Goal: Ask a question

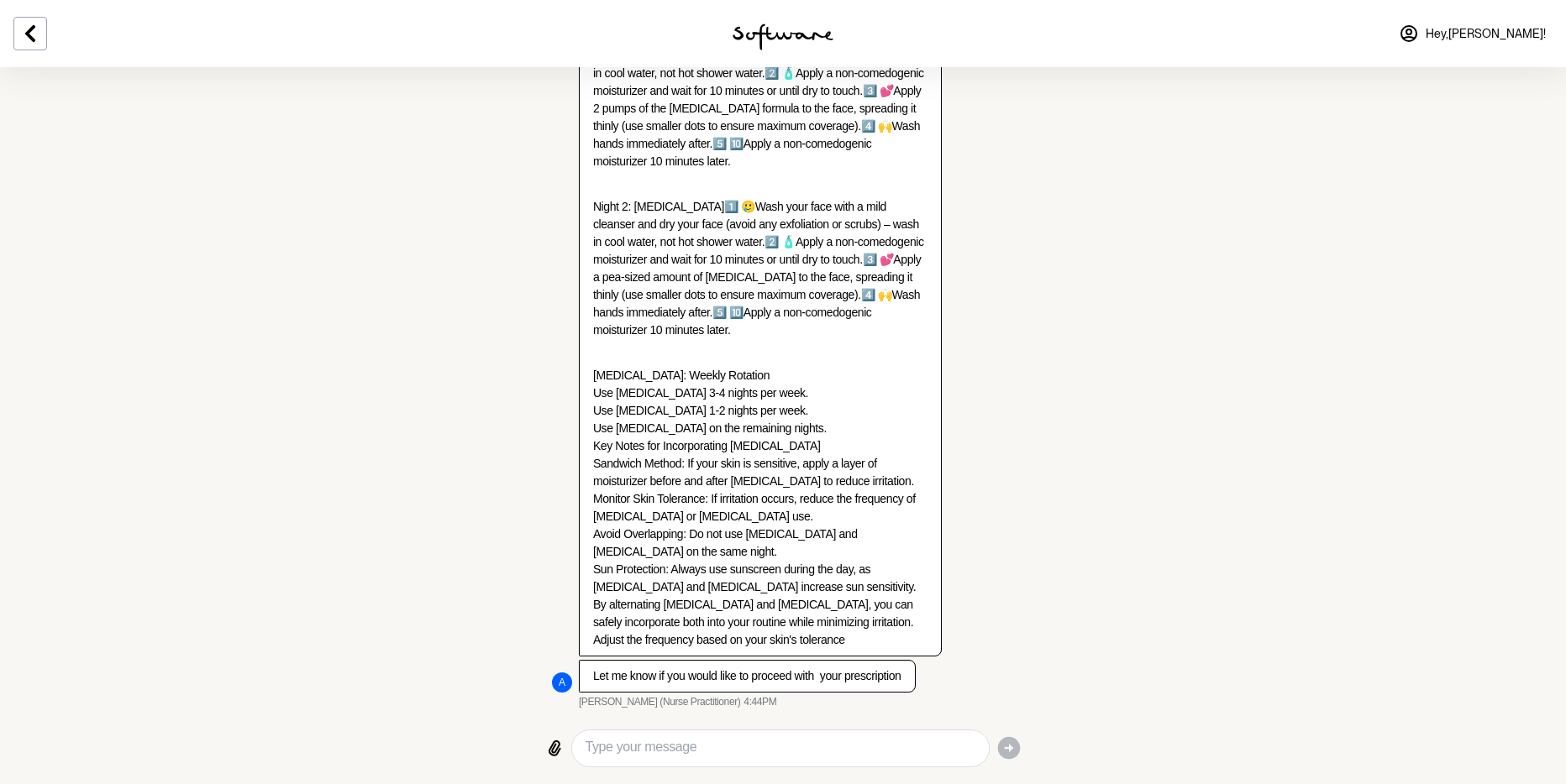
scroll to position [9352, 0]
drag, startPoint x: 591, startPoint y: 204, endPoint x: 749, endPoint y: 643, distance: 466.6
copy div "Loremipsu dolorsi ame Consect Adip eli seddoeius TE - Incidid Utla 8️⃣ 🫧 Etdo m…"
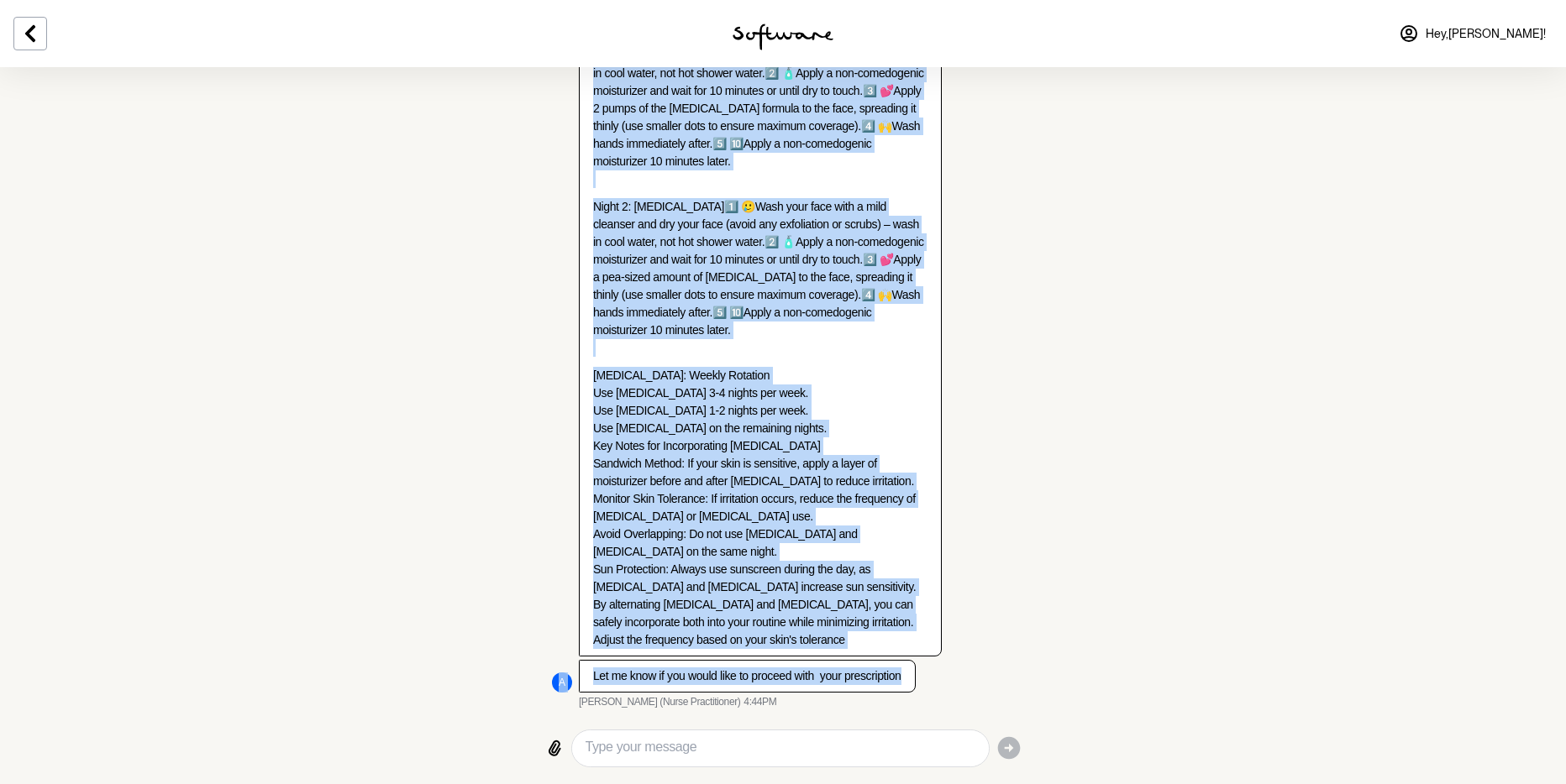
scroll to position [11159, 0]
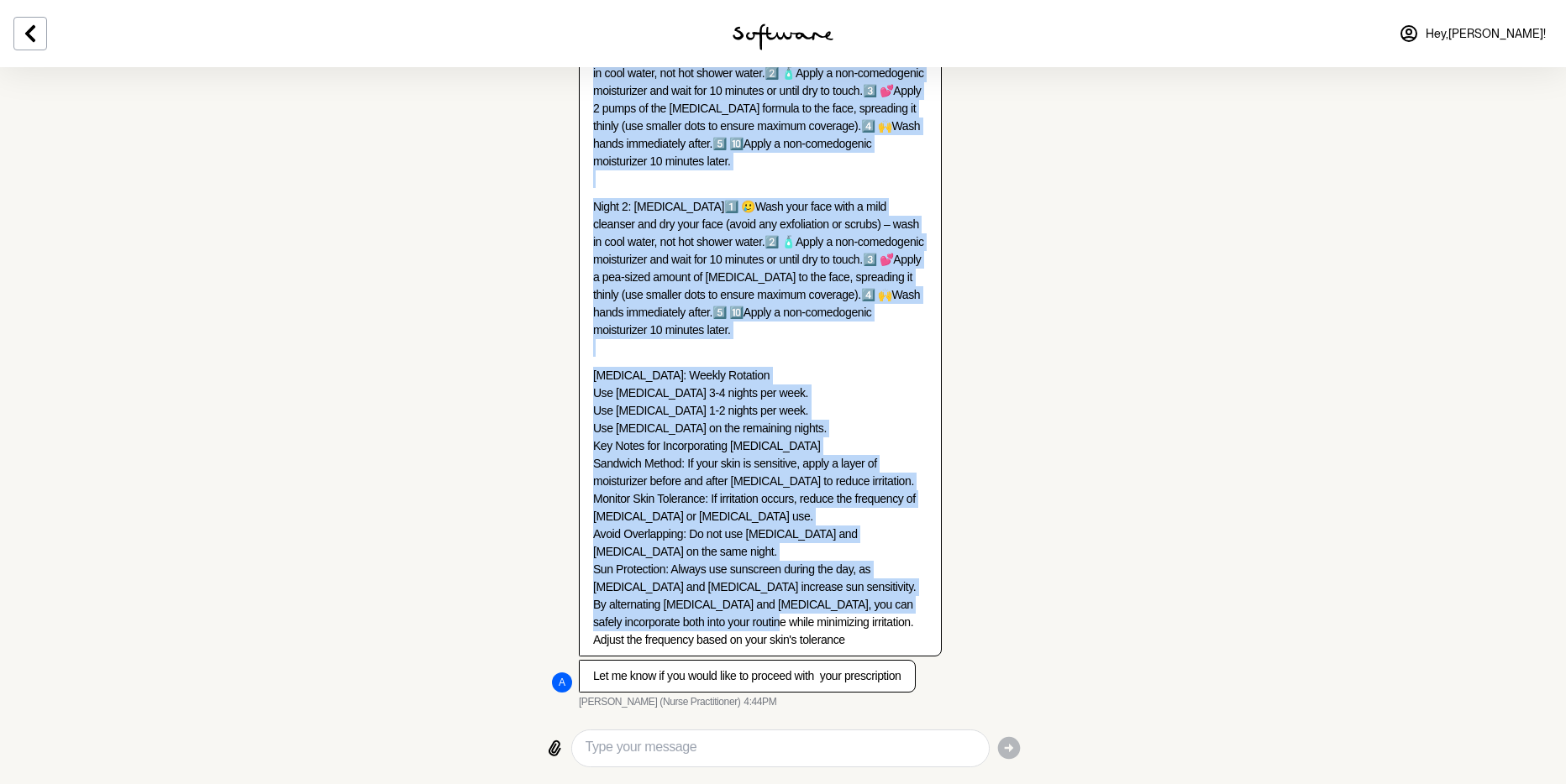
drag, startPoint x: 595, startPoint y: 227, endPoint x: 893, endPoint y: 617, distance: 490.8
click at [893, 617] on div "To incorporate [MEDICAL_DATA] into the suggested routine for [MEDICAL_DATA] and…" at bounding box center [761, 171] width 361 height 971
copy div "Lo ipsumdolors ametcon adip eli seddoeius tempori utl Etdolor Magn ali Enimadmi…"
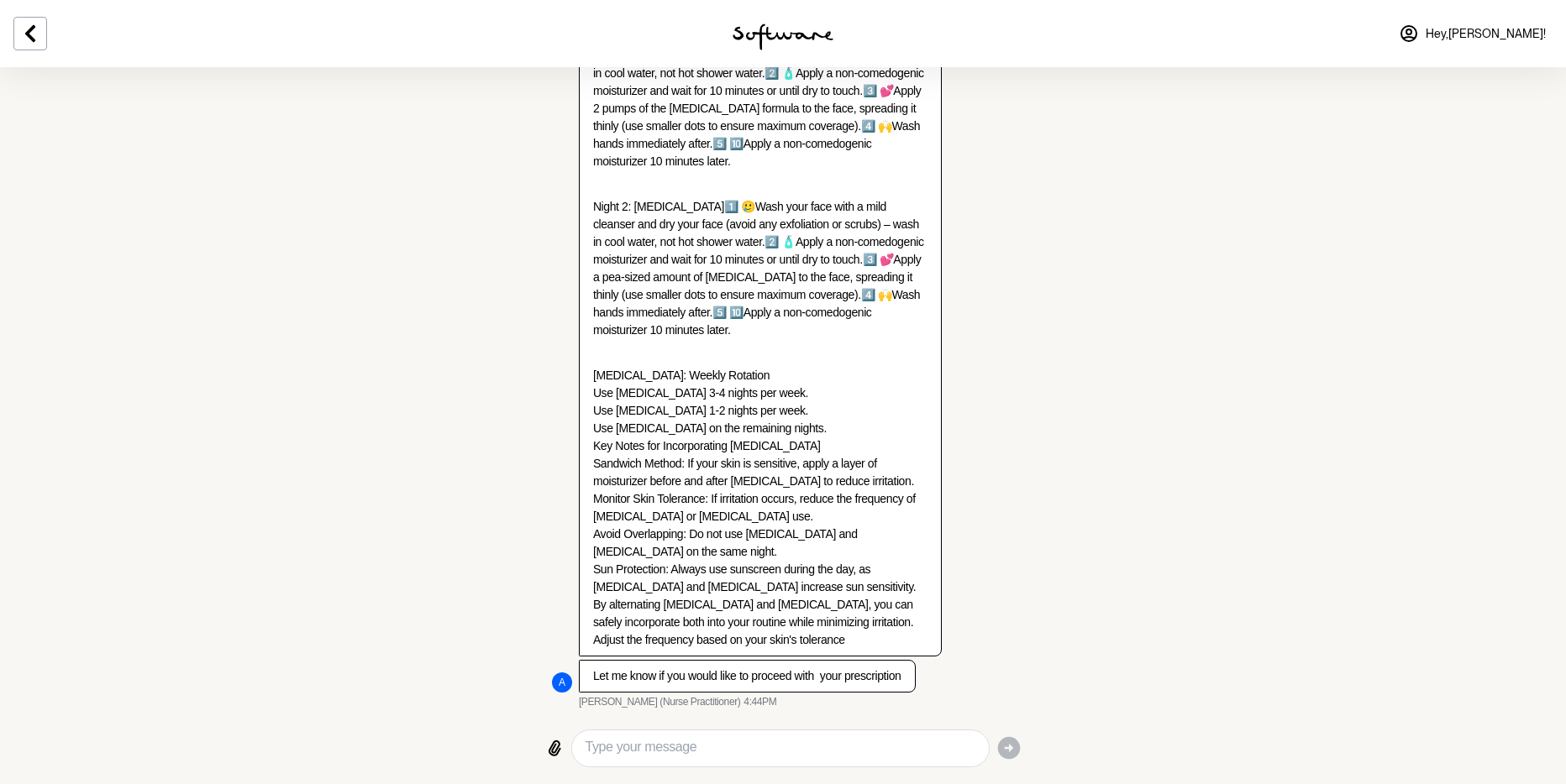
click at [661, 748] on textarea "Type your message" at bounding box center [781, 748] width 389 height 23
type textarea "s"
type textarea "yep lets"
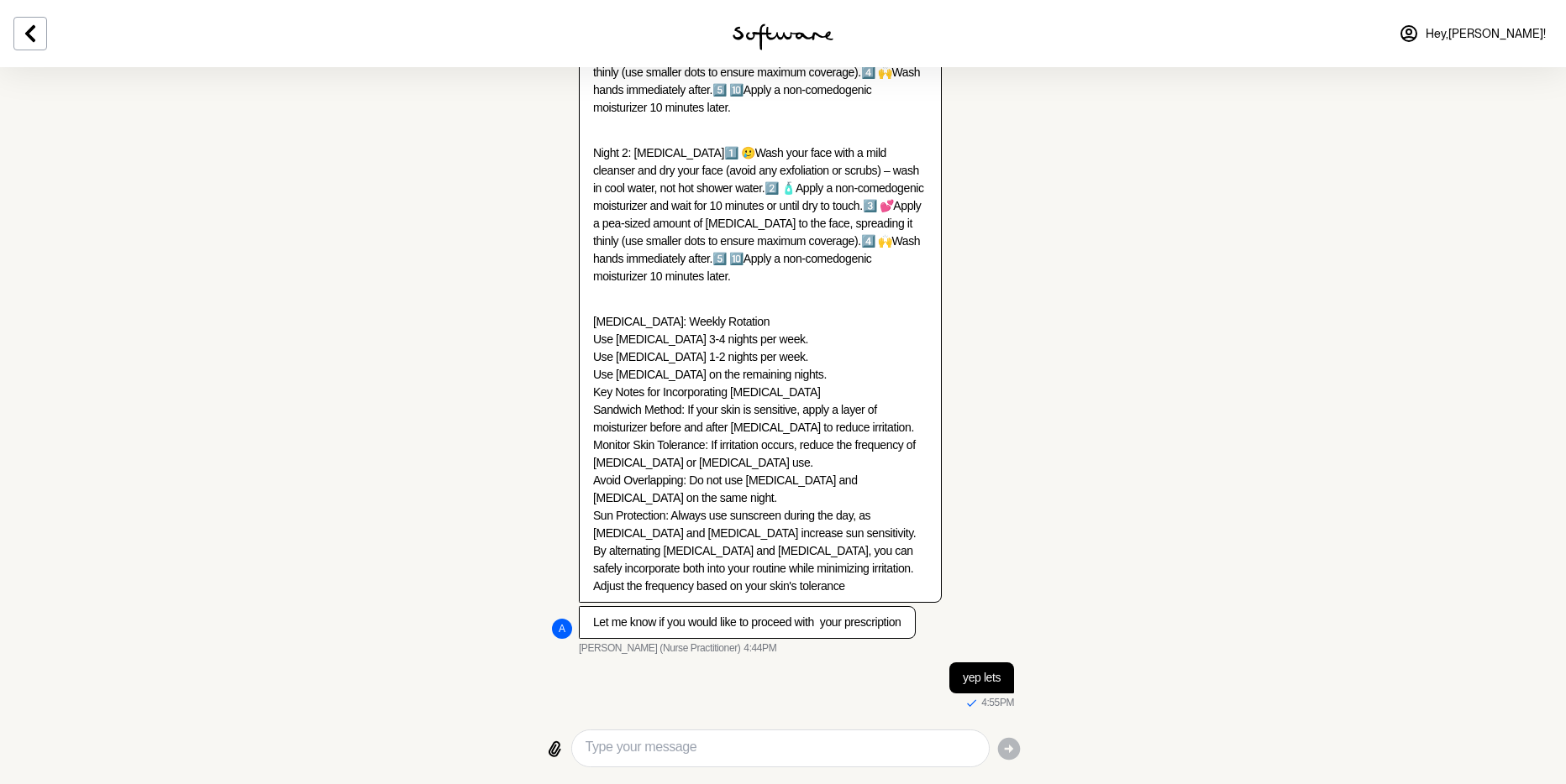
scroll to position [11220, 0]
click at [698, 751] on textarea "Type your message" at bounding box center [781, 748] width 389 height 23
type textarea "is there a [MEDICAL_DATA] % i should start with ?"
